Goal: Browse casually: Explore the website without a specific task or goal

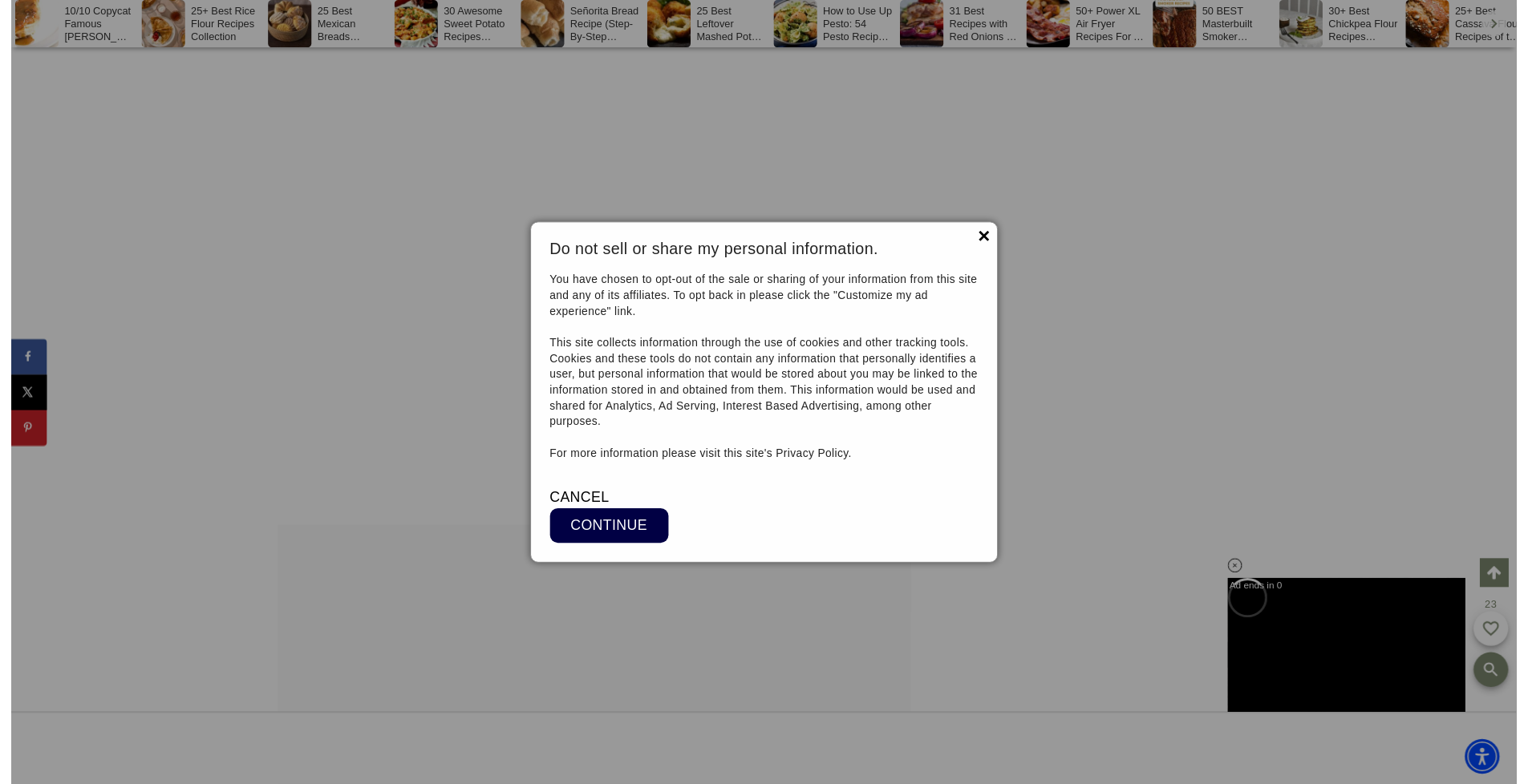
scroll to position [35166, 0]
